Goal: Download file/media

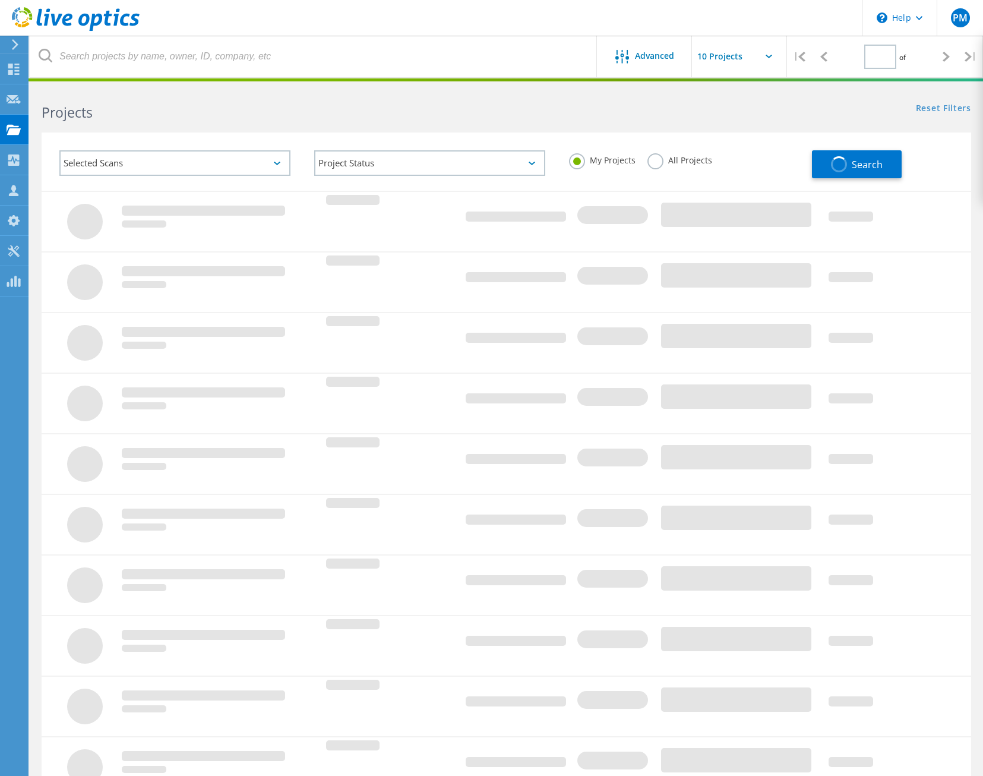
type input "1"
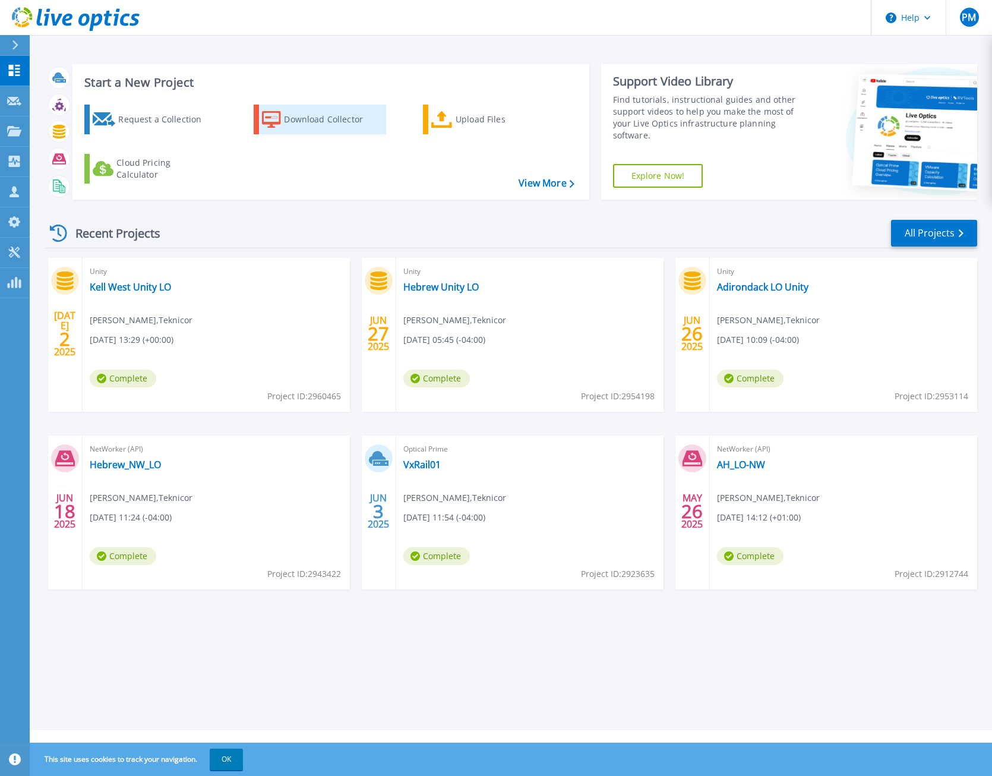
click at [308, 118] on div "Download Collector" at bounding box center [331, 120] width 95 height 24
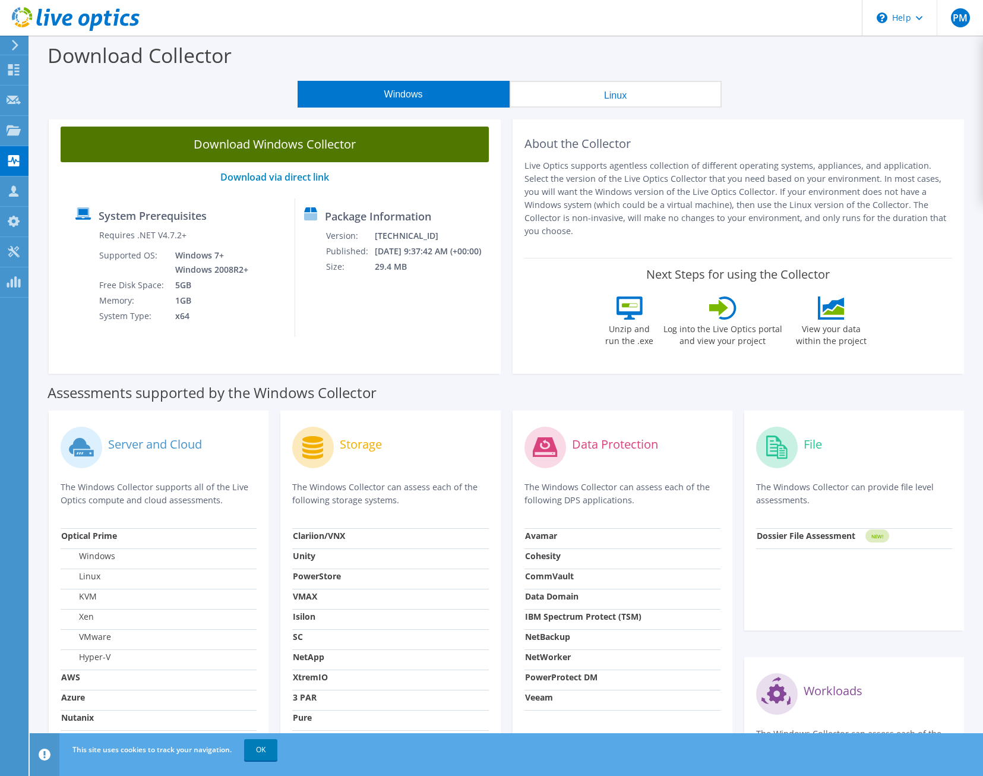
click at [278, 150] on link "Download Windows Collector" at bounding box center [275, 145] width 428 height 36
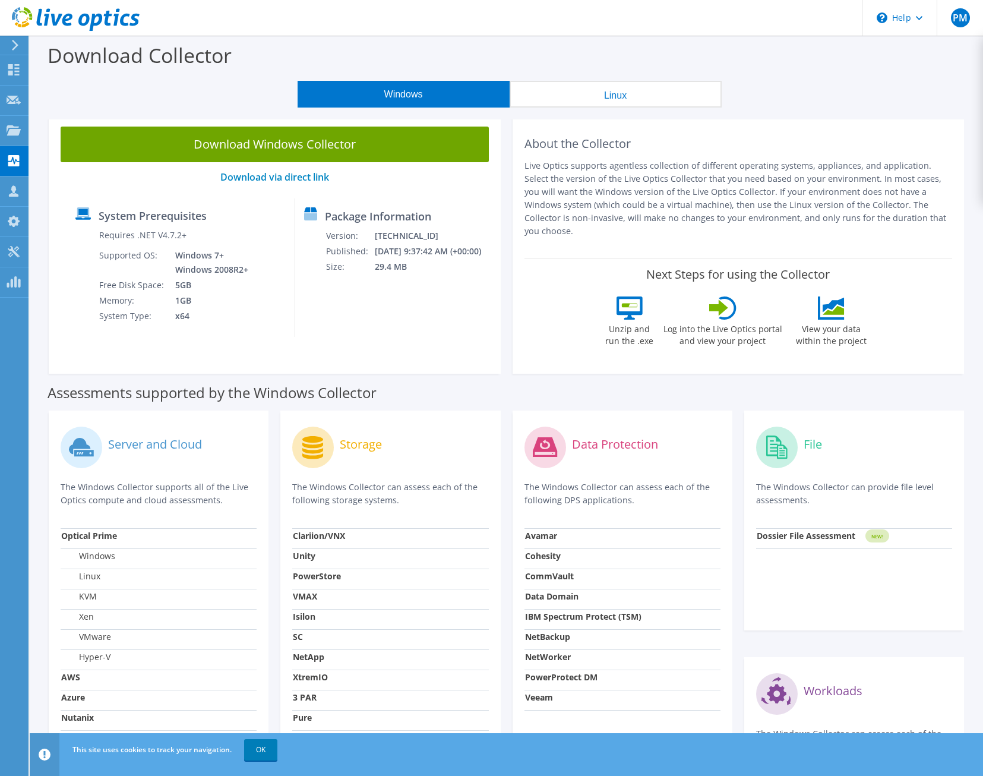
drag, startPoint x: 595, startPoint y: 61, endPoint x: 639, endPoint y: 58, distance: 44.0
click at [595, 61] on div "Download Collector" at bounding box center [507, 58] width 942 height 45
